Goal: Find specific page/section: Find specific page/section

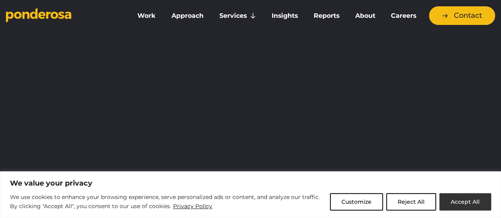
click at [460, 203] on button "Accept All" at bounding box center [465, 201] width 52 height 17
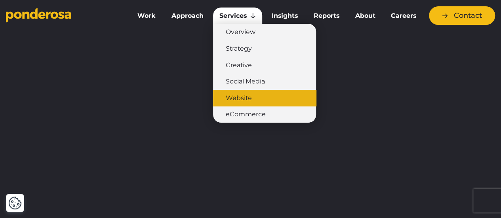
click at [235, 102] on link "Website" at bounding box center [264, 98] width 103 height 17
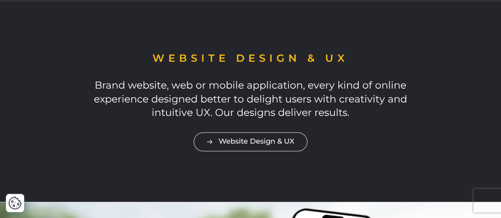
scroll to position [564, 0]
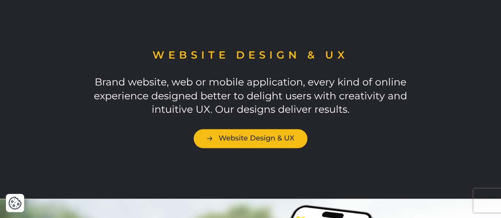
click at [274, 137] on link "Website Design & UX" at bounding box center [251, 138] width 114 height 19
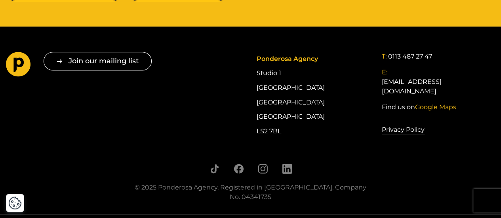
scroll to position [1731, 0]
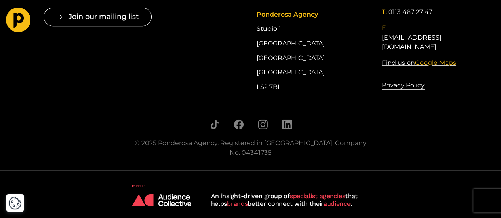
click at [408, 58] on link "Find us on Google Maps" at bounding box center [419, 63] width 75 height 10
